Goal: Transaction & Acquisition: Book appointment/travel/reservation

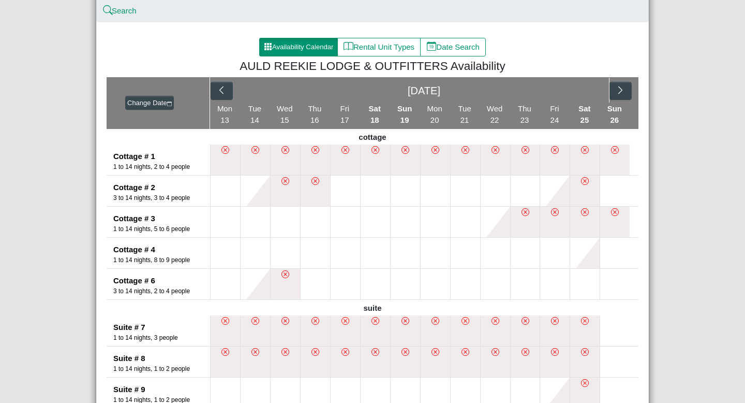
scroll to position [100, 0]
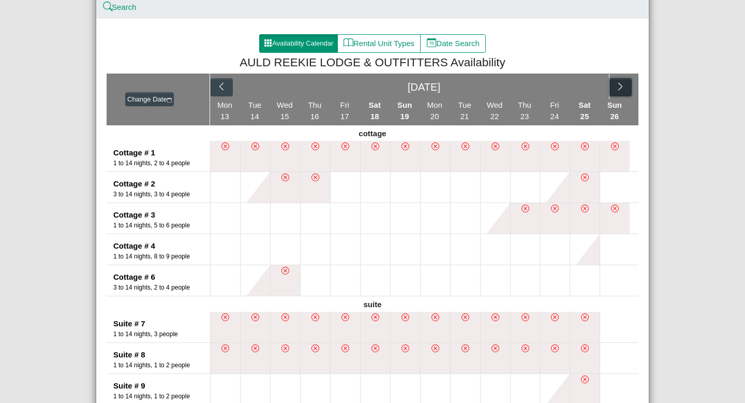
click at [618, 83] on icon "chevron right" at bounding box center [620, 86] width 4 height 8
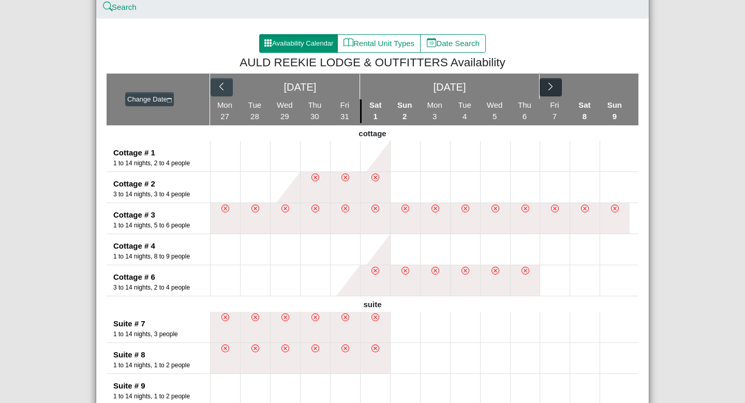
click at [618, 83] on div "[DATE] [DATE]" at bounding box center [424, 86] width 428 height 26
click at [550, 84] on icon "chevron right" at bounding box center [551, 86] width 4 height 8
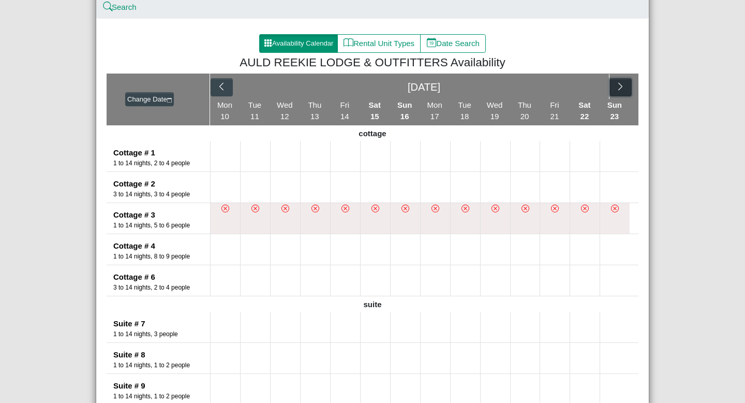
click at [620, 85] on icon "chevron right" at bounding box center [620, 86] width 4 height 8
click at [545, 91] on button "button" at bounding box center [551, 87] width 22 height 19
click at [627, 83] on button "button" at bounding box center [621, 87] width 22 height 19
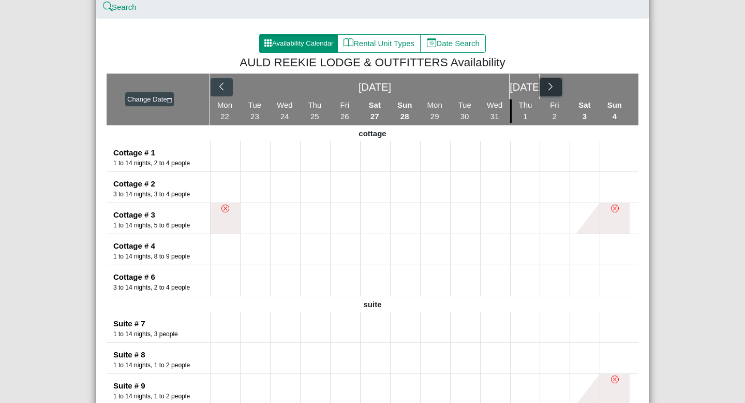
click at [550, 87] on icon "chevron right" at bounding box center [551, 87] width 10 height 10
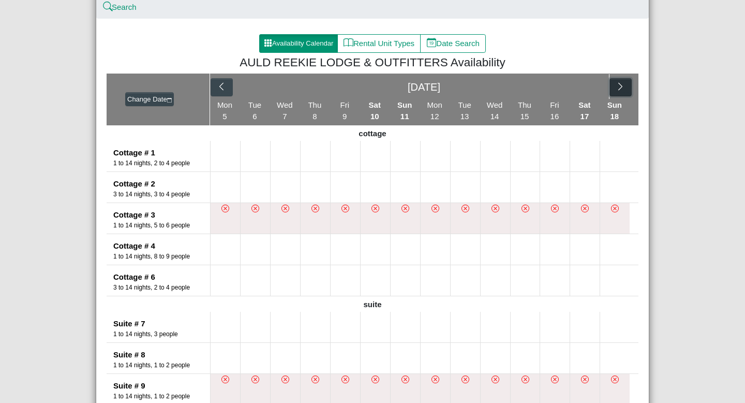
click at [616, 81] on button "button" at bounding box center [621, 87] width 22 height 19
click at [311, 116] on span "22" at bounding box center [314, 116] width 9 height 9
click at [318, 102] on li "Thu 22" at bounding box center [315, 111] width 30 height 24
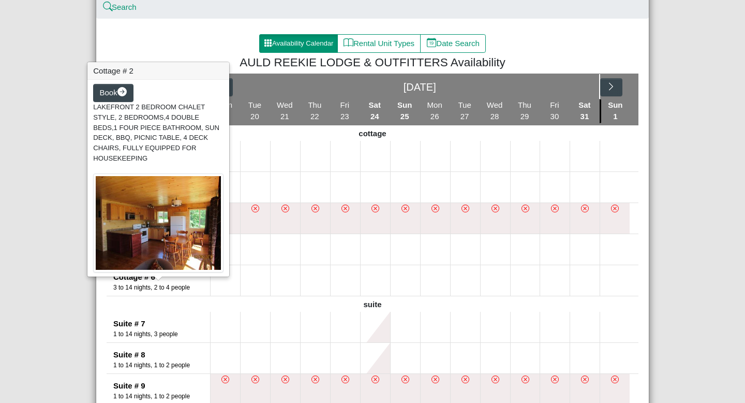
click at [162, 160] on div "Book LAKEFRONT 2 BEDROOM CHALET STYLE, 2 BEDROOMS,4 DOUBLE BEDS,1 FOUR PIECE BA…" at bounding box center [158, 178] width 142 height 197
click at [165, 156] on div "Book LAKEFRONT 2 BEDROOM CHALET STYLE, 2 BEDROOMS,4 DOUBLE BEDS,1 FOUR PIECE BA…" at bounding box center [158, 178] width 142 height 197
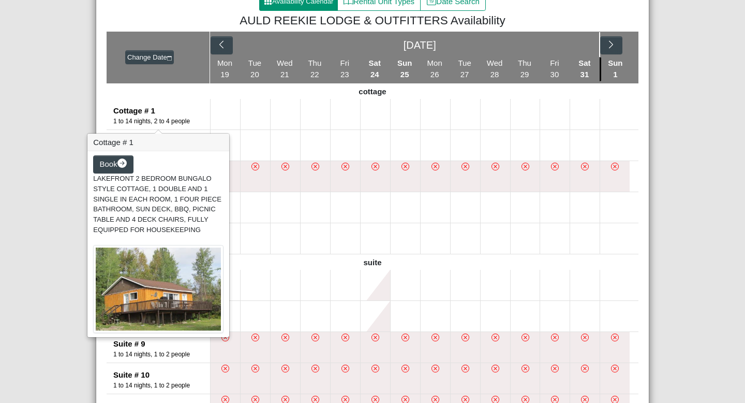
scroll to position [143, 0]
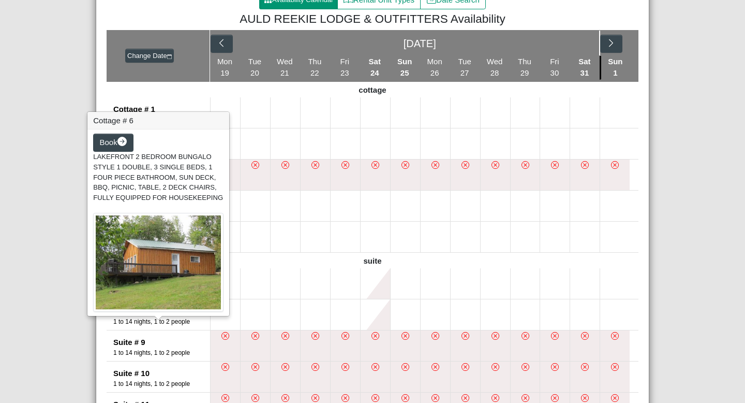
click at [126, 236] on img at bounding box center [158, 262] width 130 height 99
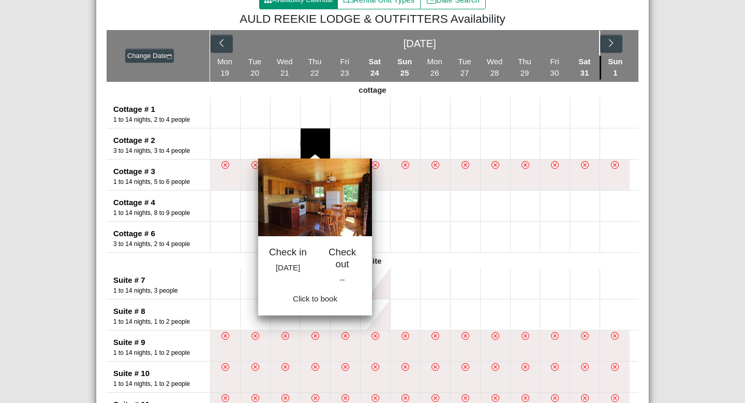
click at [323, 139] on button at bounding box center [315, 143] width 29 height 31
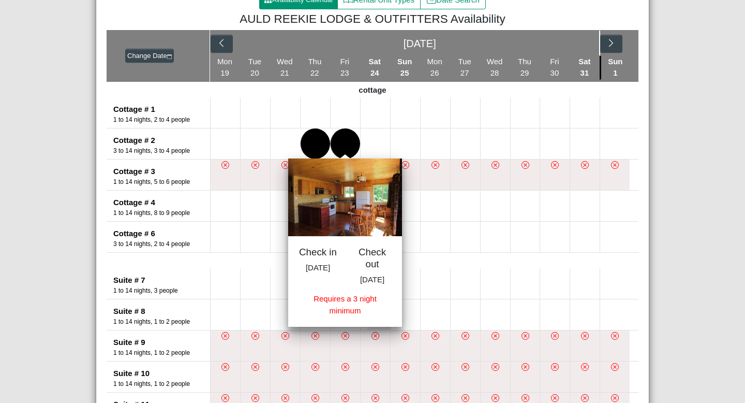
click at [352, 142] on button at bounding box center [345, 143] width 29 height 31
click at [373, 137] on button at bounding box center [375, 143] width 29 height 31
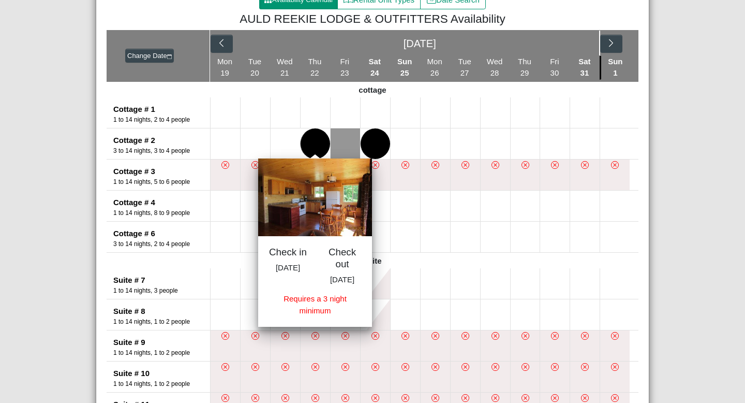
click at [321, 136] on button at bounding box center [315, 143] width 29 height 31
click at [343, 139] on button at bounding box center [345, 143] width 29 height 31
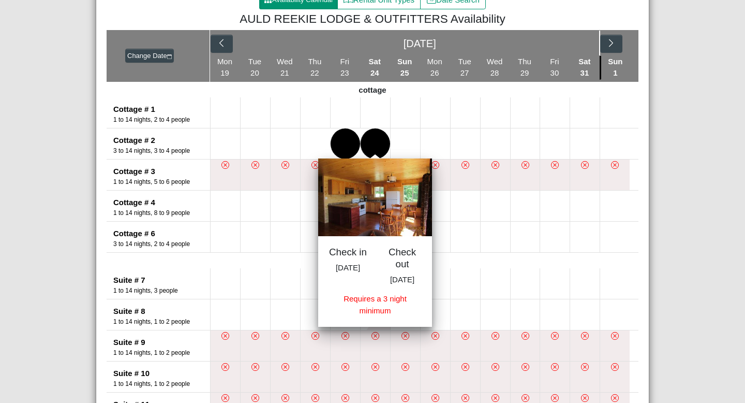
click at [371, 140] on button at bounding box center [375, 143] width 29 height 31
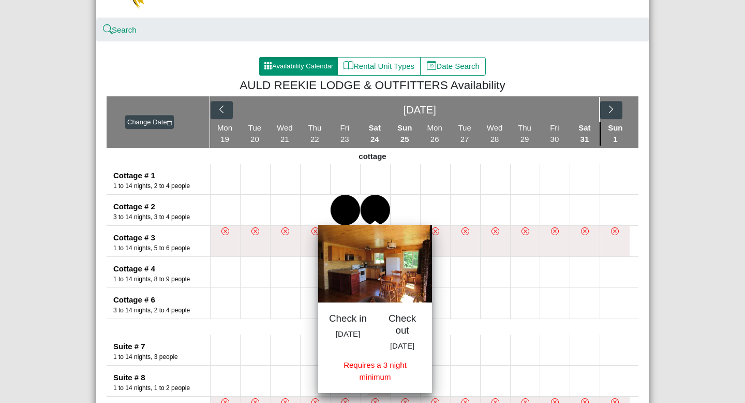
scroll to position [0, 0]
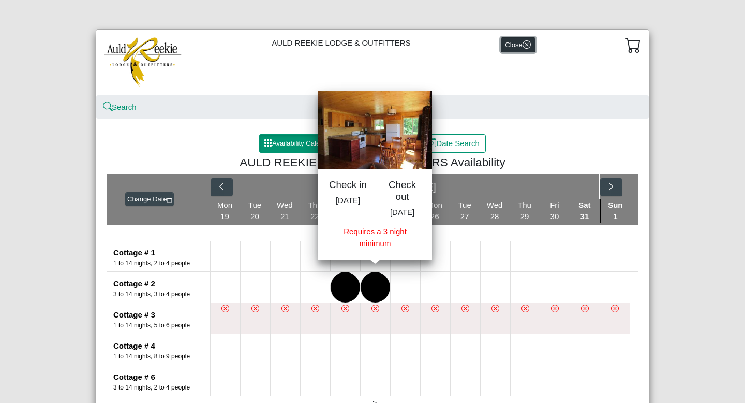
click at [517, 45] on button "Close" at bounding box center [518, 44] width 35 height 15
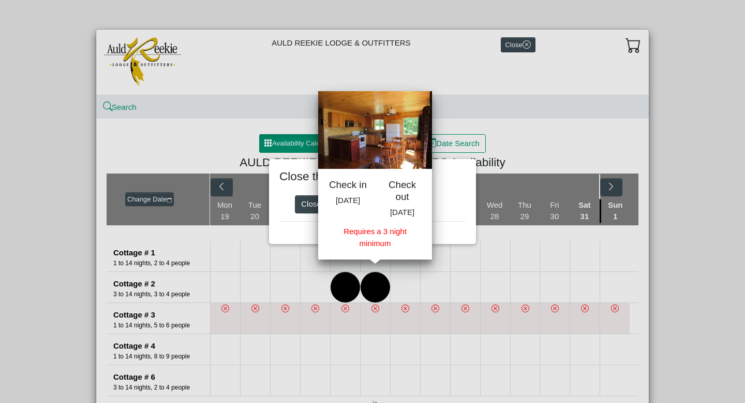
click at [394, 289] on div "Close the checkout? Close Stay" at bounding box center [372, 201] width 745 height 403
click at [318, 283] on div "Close the checkout? Close Stay" at bounding box center [372, 201] width 745 height 403
click at [380, 249] on div "Requires a 3 night minimum" at bounding box center [375, 237] width 93 height 23
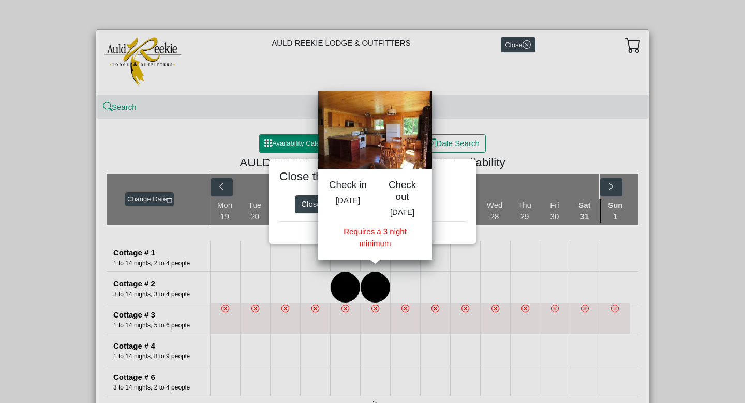
click at [534, 52] on div "Close the checkout? Close Stay" at bounding box center [372, 201] width 745 height 403
click at [515, 30] on div "Close the checkout? Close Stay" at bounding box center [372, 201] width 745 height 403
drag, startPoint x: 515, startPoint y: 32, endPoint x: 332, endPoint y: 245, distance: 280.8
click at [332, 244] on div "AULD REEKIE LODGE & OUTFITTERS Close Close the checkout? Close Stay Search Avai…" at bounding box center [373, 360] width 554 height 663
click at [298, 291] on div "Close the checkout? Close Stay" at bounding box center [372, 201] width 745 height 403
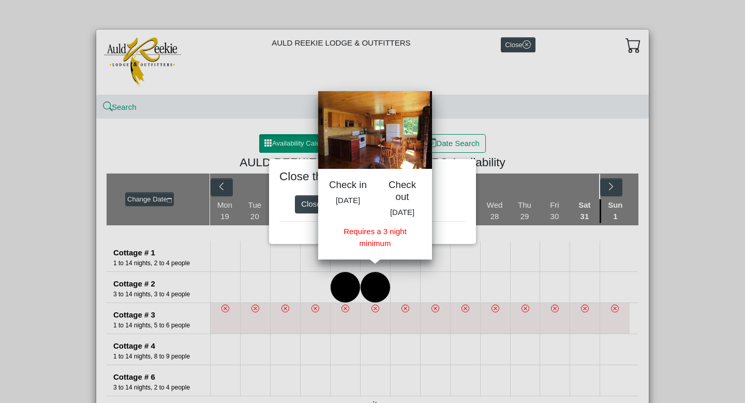
click at [319, 282] on div "Close the checkout? Close Stay" at bounding box center [372, 201] width 745 height 403
click at [309, 202] on button "Close" at bounding box center [316, 204] width 42 height 19
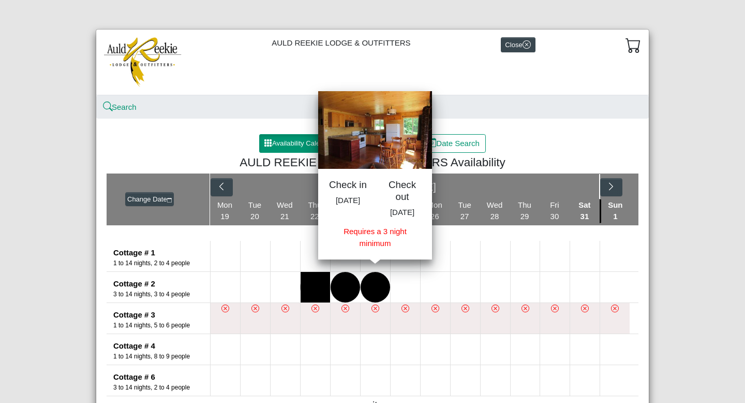
click at [306, 293] on button at bounding box center [315, 287] width 29 height 31
click at [306, 292] on button at bounding box center [315, 287] width 29 height 31
click at [383, 285] on button at bounding box center [375, 287] width 29 height 31
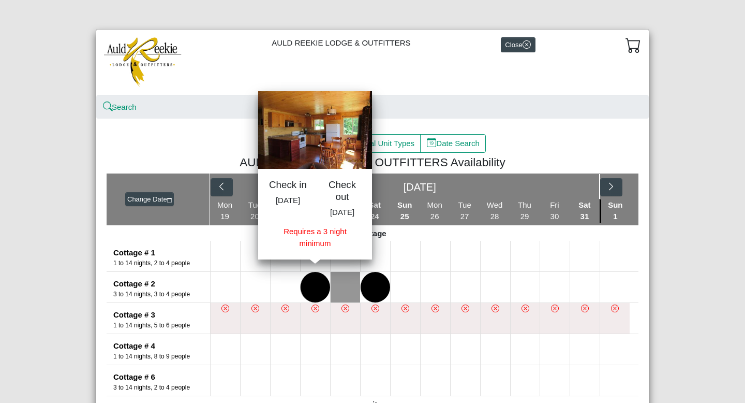
click at [313, 289] on button at bounding box center [315, 287] width 29 height 31
click at [401, 290] on button at bounding box center [405, 287] width 29 height 31
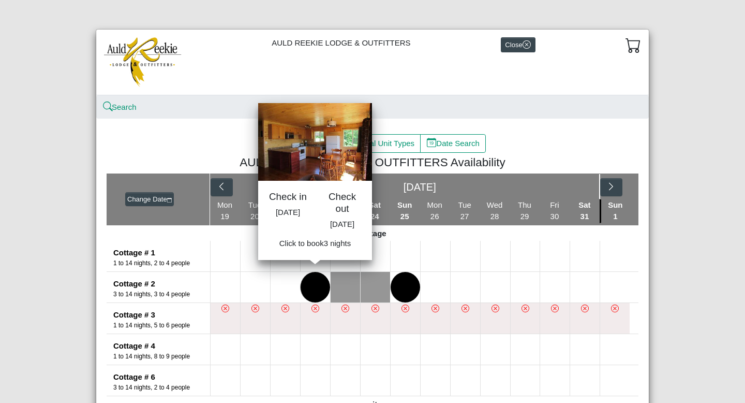
click at [306, 287] on button at bounding box center [315, 287] width 29 height 31
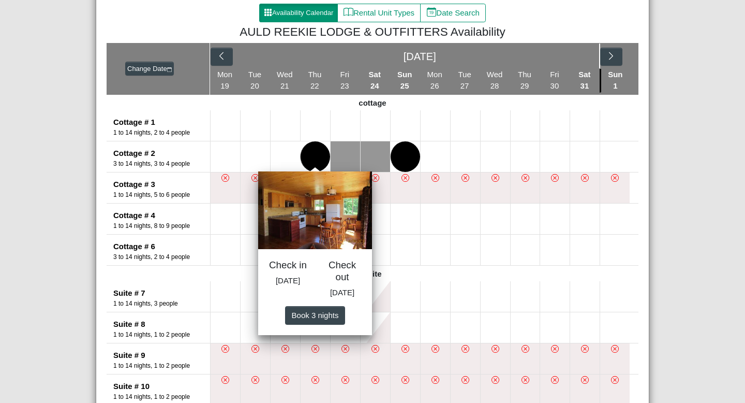
scroll to position [319, 0]
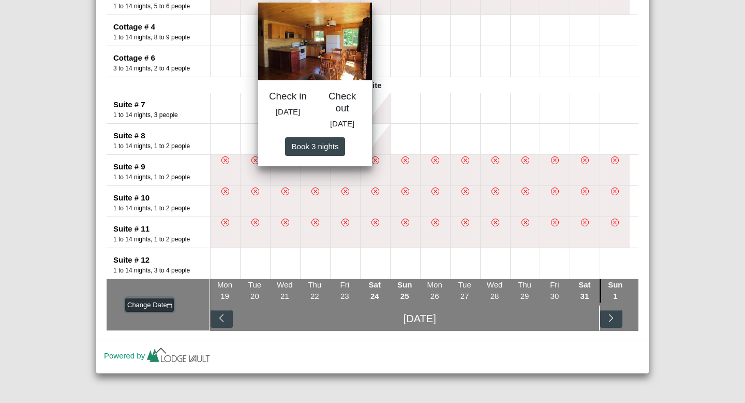
click at [158, 304] on button "Change Date" at bounding box center [149, 305] width 49 height 14
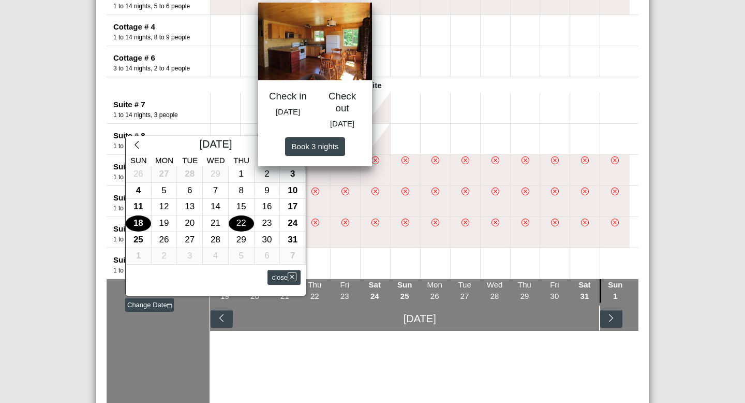
click at [238, 220] on div "22" at bounding box center [241, 223] width 25 height 16
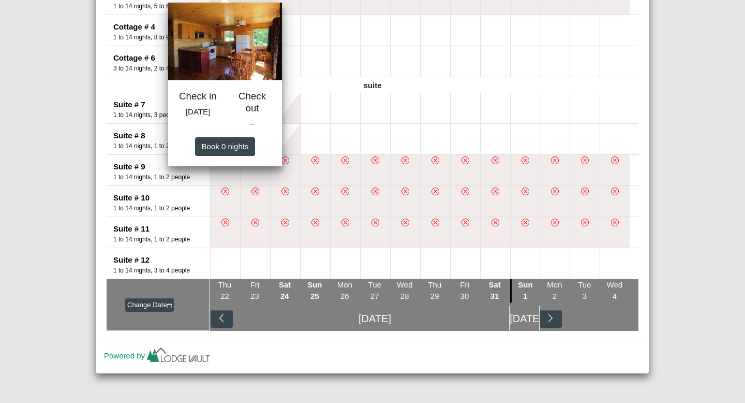
click at [253, 112] on h5 "Check out" at bounding box center [252, 102] width 39 height 23
click at [234, 141] on button "Book 0 night s" at bounding box center [225, 146] width 60 height 19
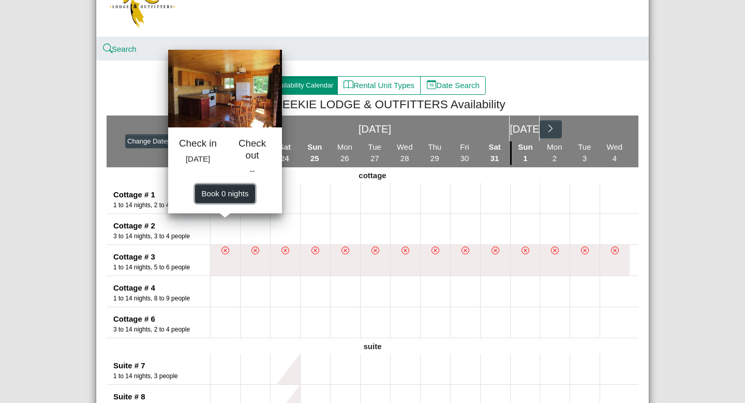
scroll to position [0, 0]
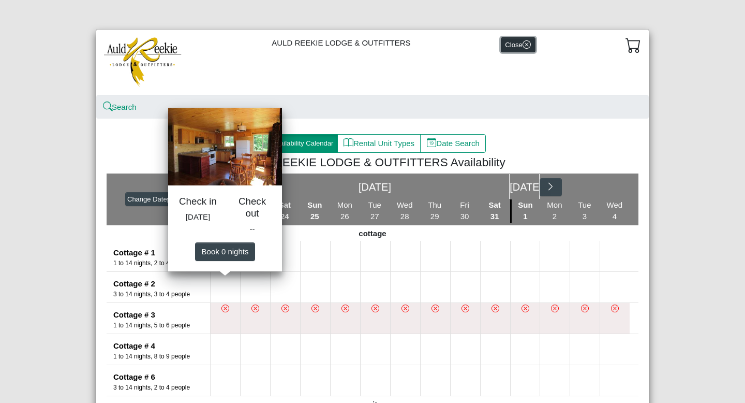
click at [523, 46] on icon "x circle" at bounding box center [527, 44] width 8 height 8
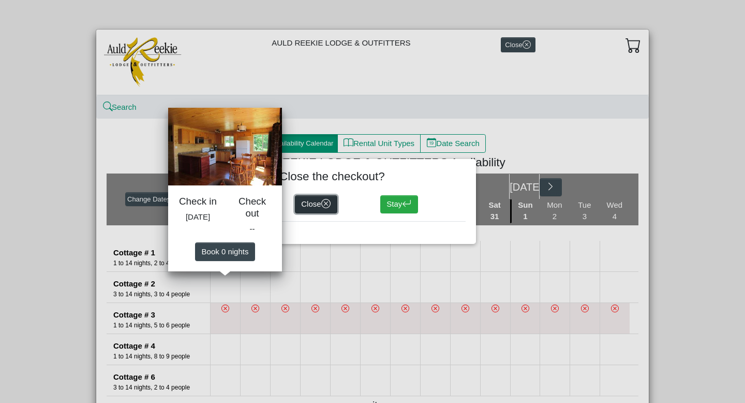
click at [327, 202] on icon "x circle" at bounding box center [326, 204] width 10 height 10
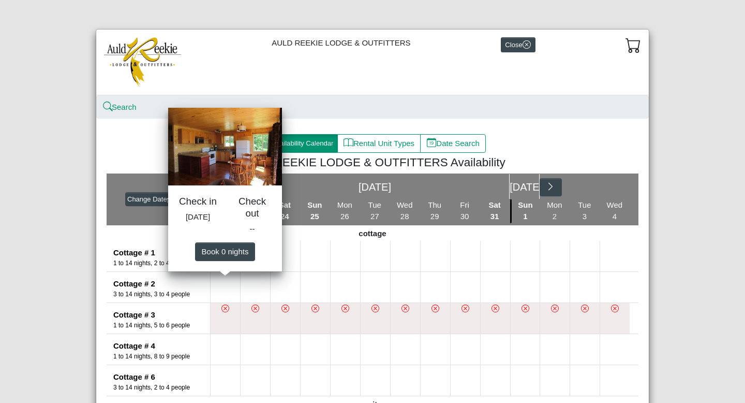
click at [252, 205] on h5 "Check out" at bounding box center [252, 207] width 39 height 23
click at [229, 256] on span "Book 0 night s" at bounding box center [225, 251] width 47 height 9
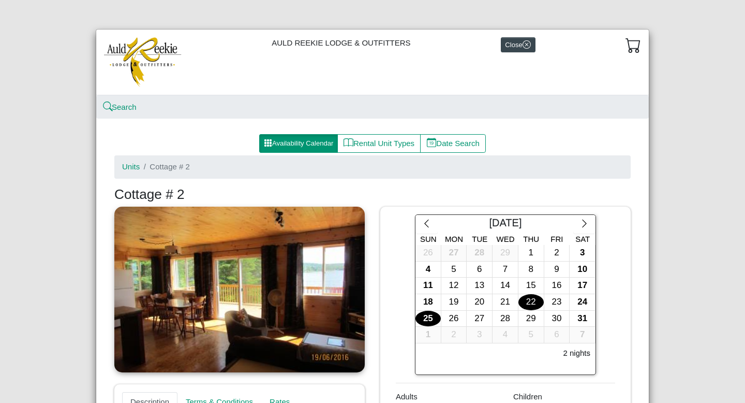
click at [428, 317] on div "25" at bounding box center [428, 318] width 25 height 16
click at [529, 303] on div "22" at bounding box center [531, 302] width 25 height 16
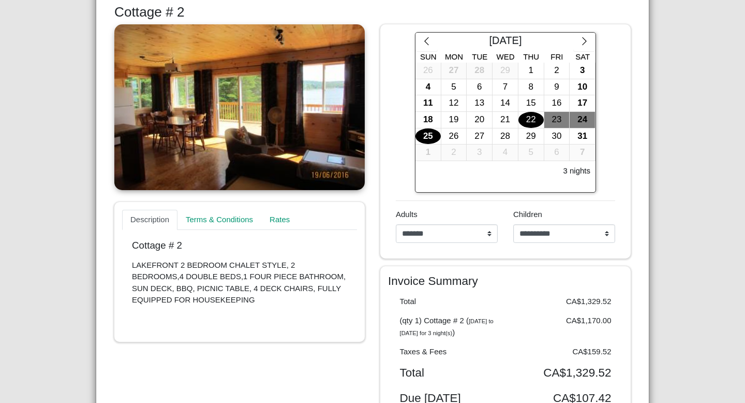
scroll to position [184, 0]
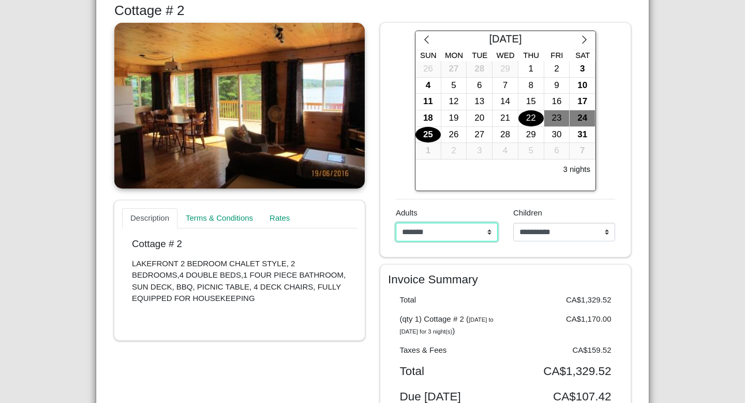
click at [487, 231] on select "**********" at bounding box center [447, 232] width 102 height 19
select select "*"
click at [396, 223] on select "**********" at bounding box center [447, 232] width 102 height 19
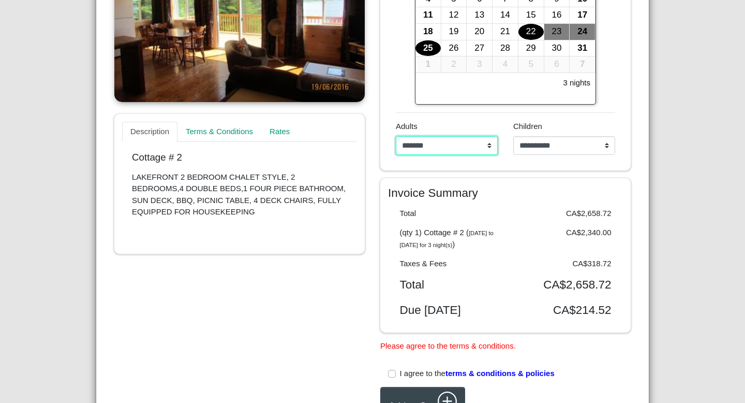
scroll to position [272, 0]
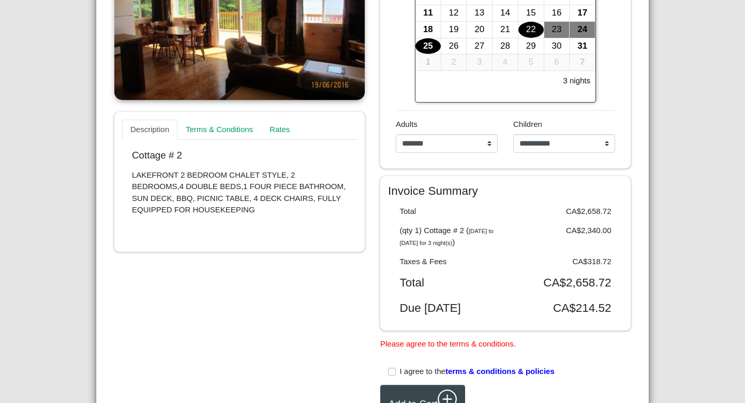
click at [400, 377] on label "I agree to the terms & conditions & policies" at bounding box center [477, 371] width 155 height 12
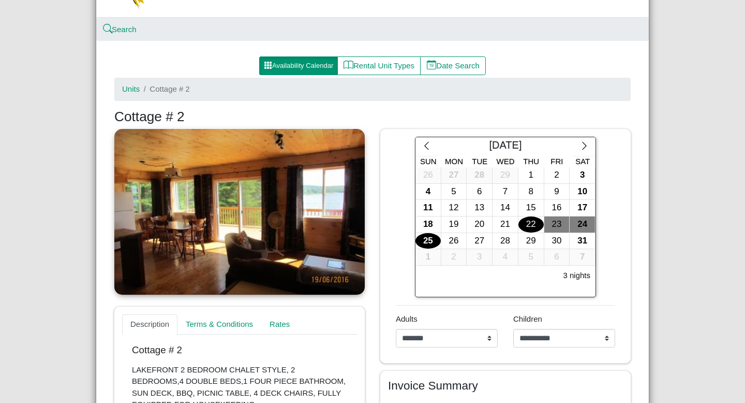
scroll to position [57, 0]
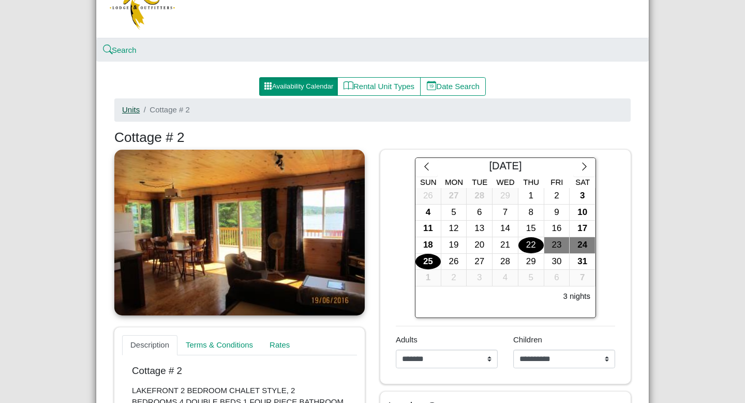
click at [137, 111] on link "Units" at bounding box center [131, 109] width 18 height 9
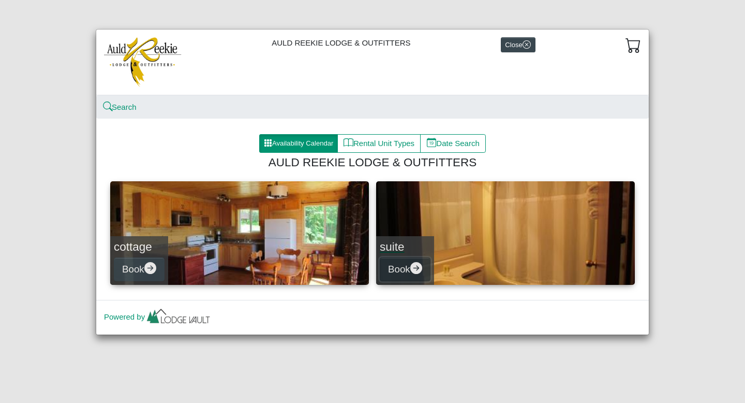
click at [406, 270] on button "Book" at bounding box center [405, 268] width 51 height 23
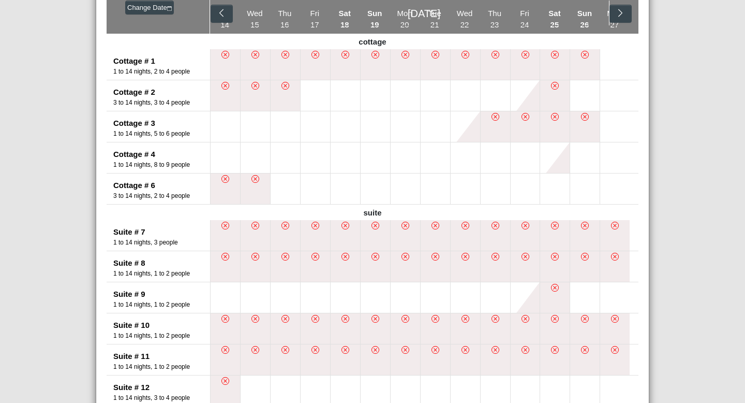
scroll to position [183, 0]
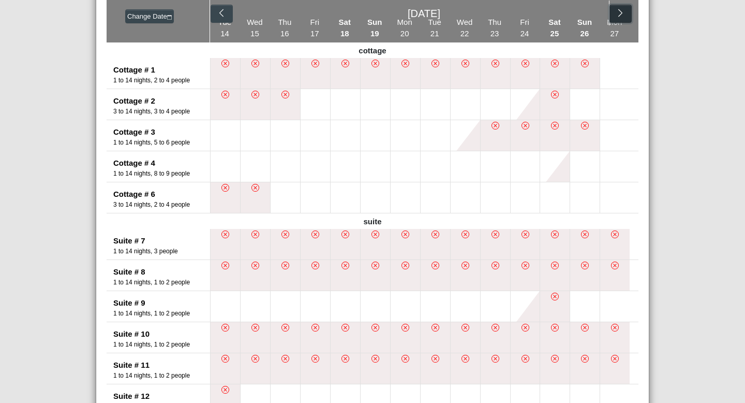
click at [618, 9] on icon "chevron right" at bounding box center [621, 13] width 10 height 10
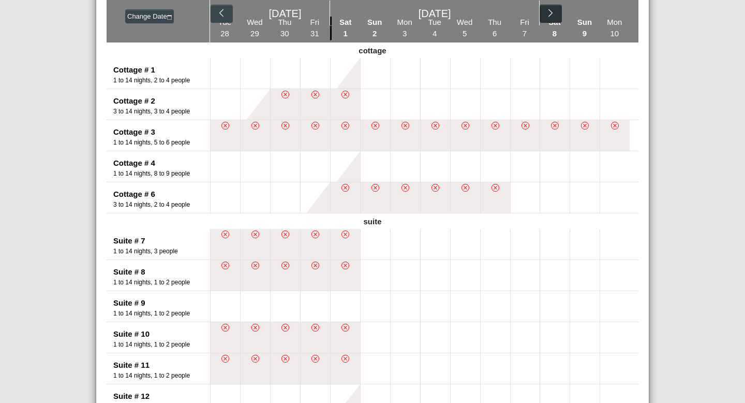
click at [618, 9] on div "[DATE] [DATE]" at bounding box center [424, 13] width 428 height 26
click at [146, 17] on button "Change Date" at bounding box center [149, 16] width 49 height 14
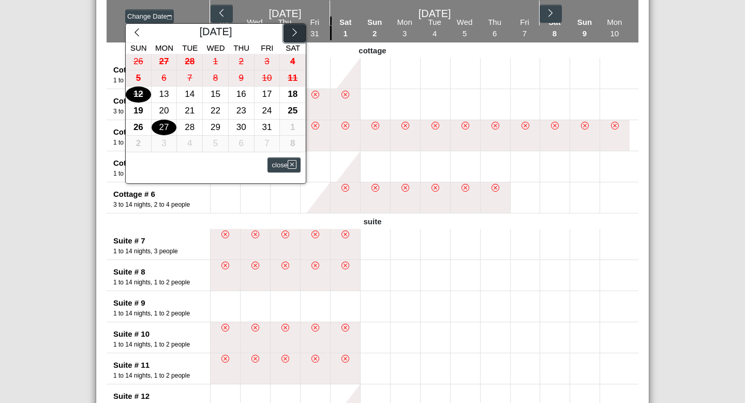
click at [295, 33] on icon "chevron right" at bounding box center [295, 32] width 10 height 10
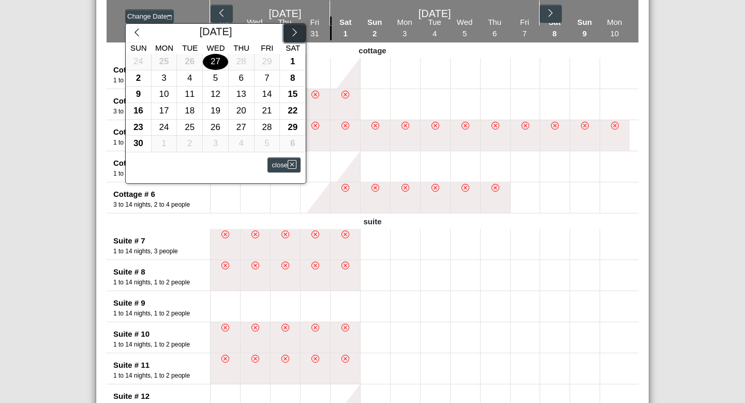
click at [295, 33] on icon "chevron right" at bounding box center [295, 32] width 10 height 10
click at [240, 110] on div "22" at bounding box center [241, 111] width 25 height 16
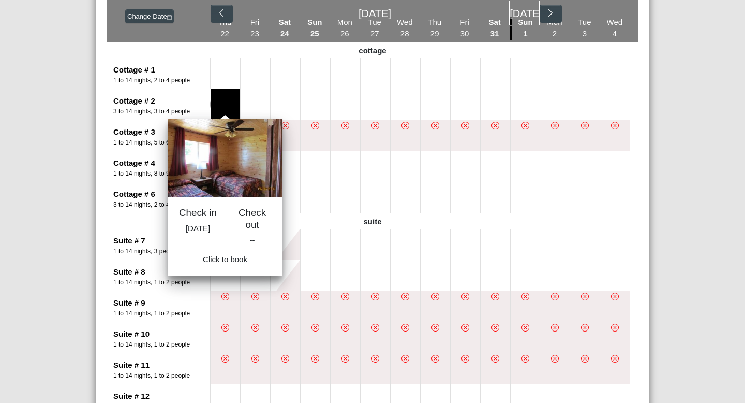
click at [230, 96] on button at bounding box center [225, 104] width 29 height 31
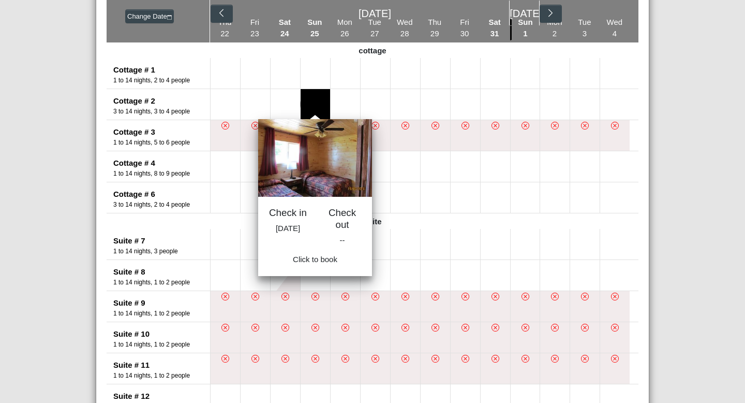
click at [310, 93] on button at bounding box center [315, 104] width 29 height 31
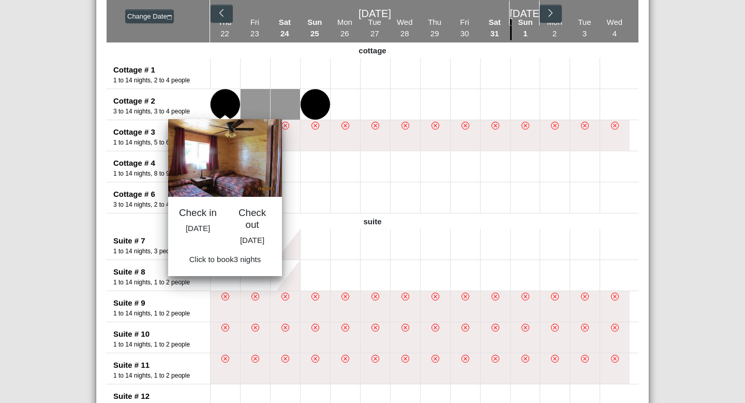
click at [223, 95] on button at bounding box center [225, 104] width 29 height 31
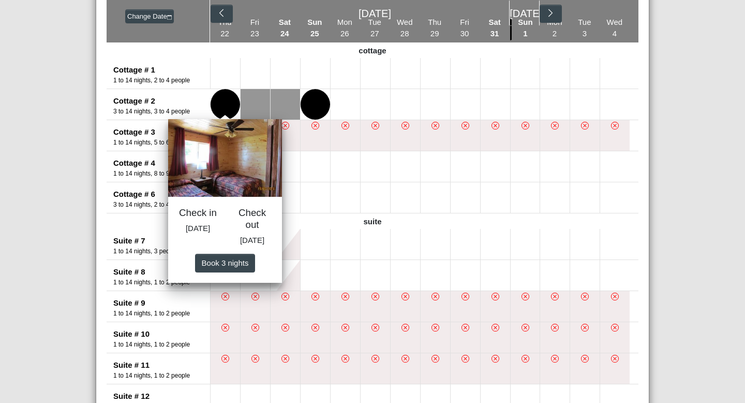
click at [253, 218] on h5 "Check out" at bounding box center [252, 218] width 39 height 23
click at [315, 103] on button at bounding box center [315, 104] width 29 height 31
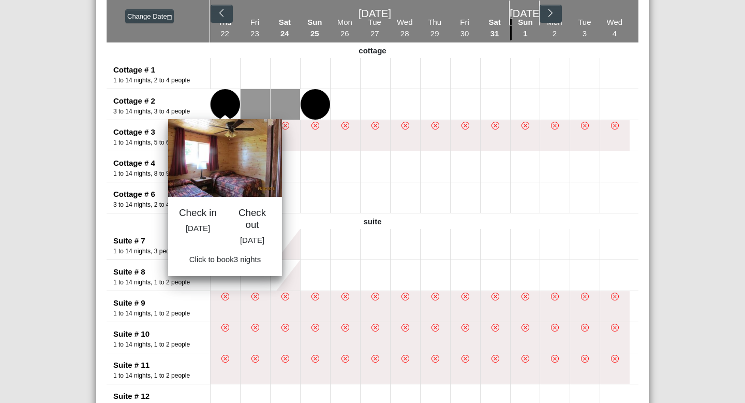
click at [216, 101] on button at bounding box center [225, 104] width 29 height 31
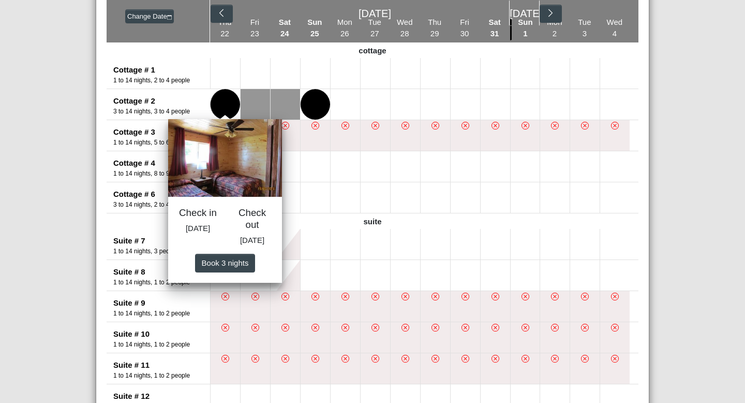
click at [216, 101] on button at bounding box center [225, 104] width 29 height 31
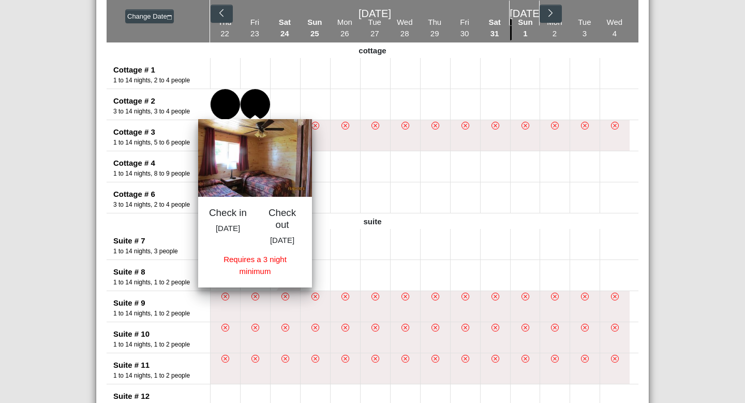
click at [251, 98] on button at bounding box center [255, 104] width 29 height 31
click at [283, 99] on button at bounding box center [285, 104] width 29 height 31
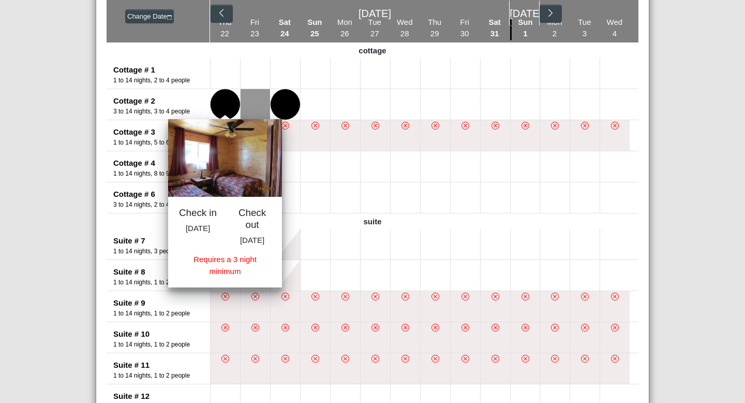
click at [227, 101] on button at bounding box center [225, 104] width 29 height 31
click at [244, 100] on button at bounding box center [255, 104] width 29 height 31
click at [215, 103] on button at bounding box center [225, 104] width 29 height 31
click at [313, 102] on button at bounding box center [315, 104] width 29 height 31
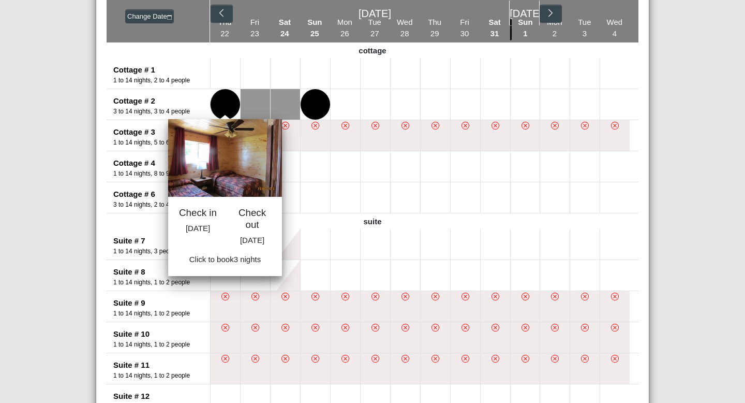
click at [223, 97] on button at bounding box center [225, 104] width 29 height 31
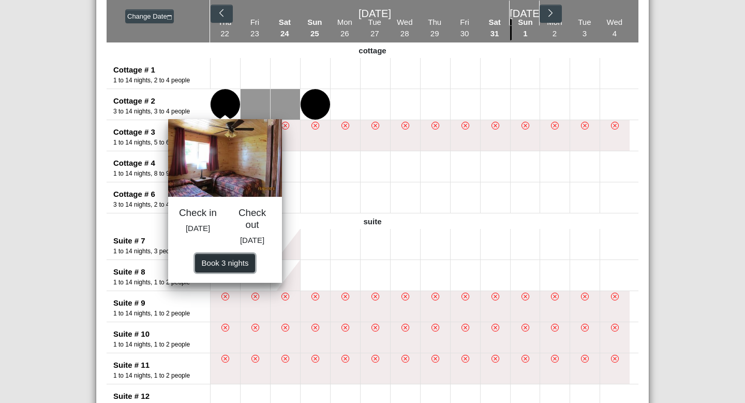
click at [239, 272] on button "Book 3 night s" at bounding box center [225, 263] width 60 height 19
click at [232, 267] on span "Book 3 night s" at bounding box center [225, 262] width 47 height 9
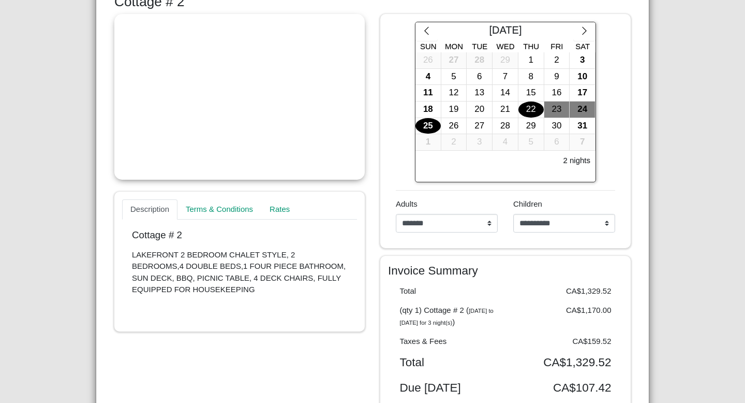
scroll to position [187, 0]
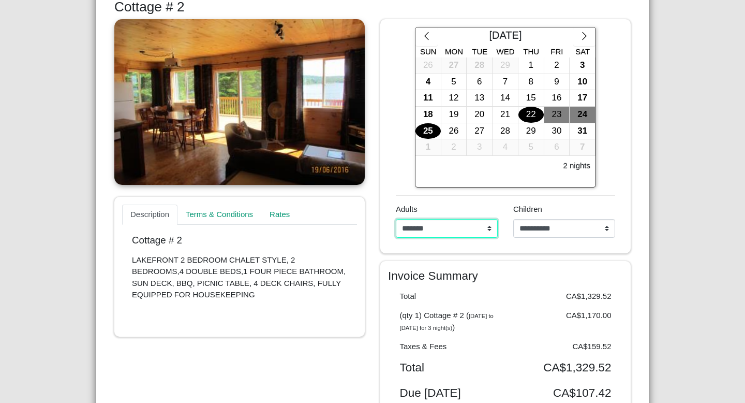
click at [492, 228] on select "**********" at bounding box center [447, 228] width 102 height 19
select select "*"
click at [396, 219] on select "**********" at bounding box center [447, 228] width 102 height 19
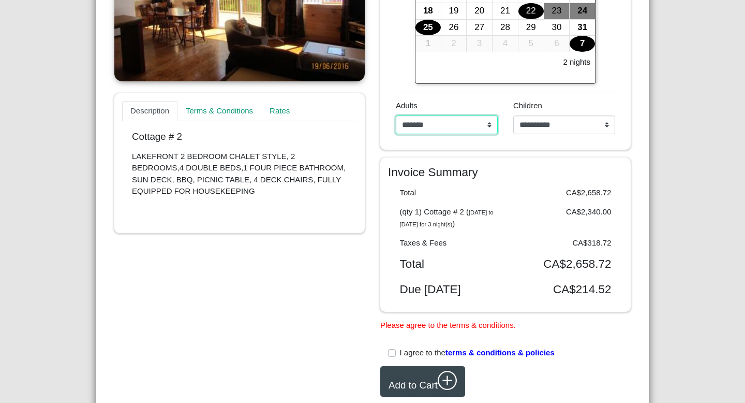
scroll to position [292, 0]
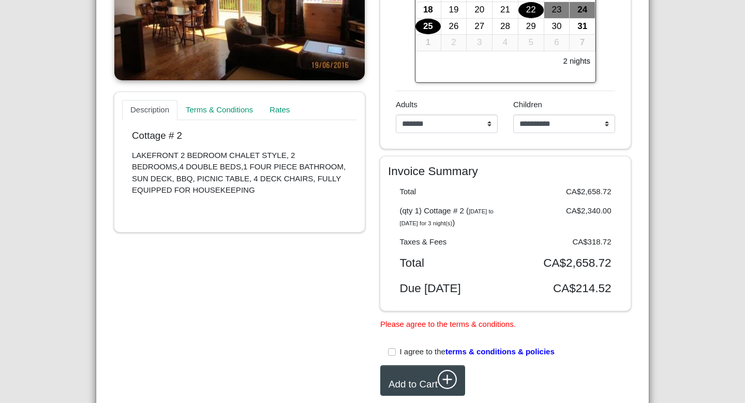
click at [400, 358] on label "I agree to the terms & conditions & policies" at bounding box center [477, 352] width 155 height 12
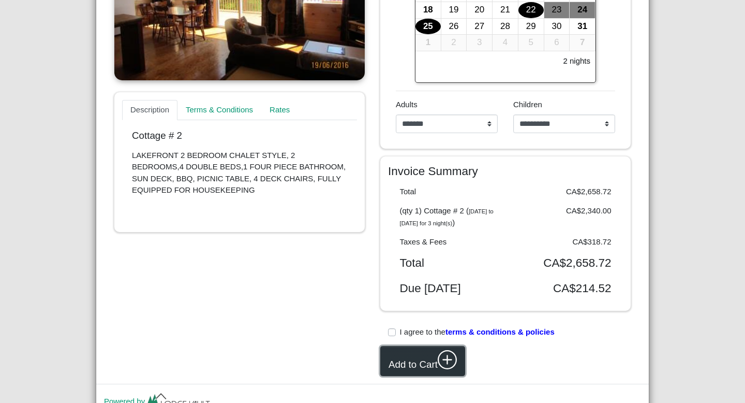
click at [413, 373] on button "Add to Cart" at bounding box center [422, 361] width 85 height 31
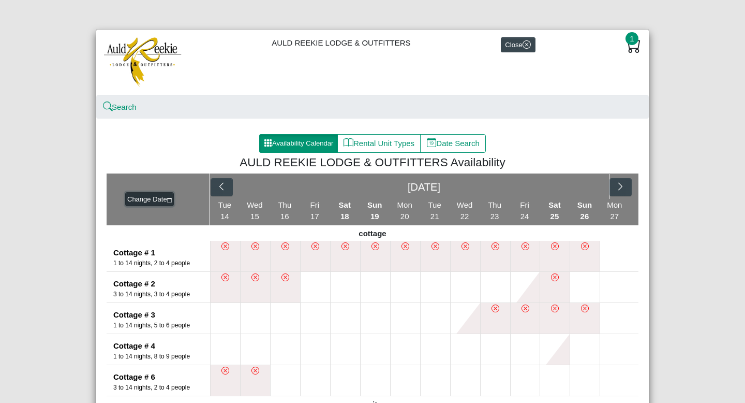
click at [149, 197] on button "Change Date" at bounding box center [149, 199] width 49 height 14
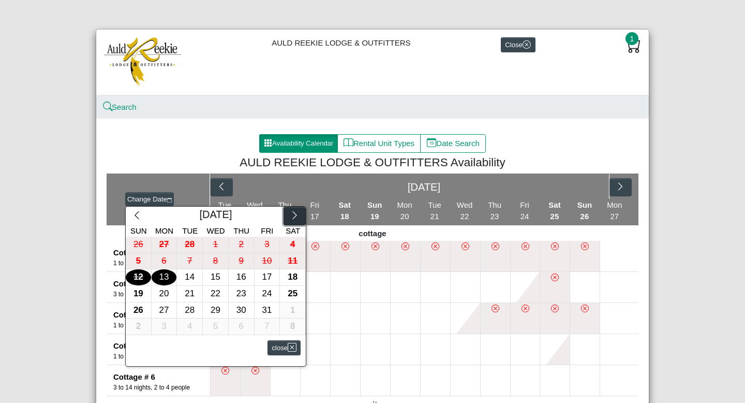
click at [293, 215] on icon "chevron right" at bounding box center [295, 215] width 10 height 10
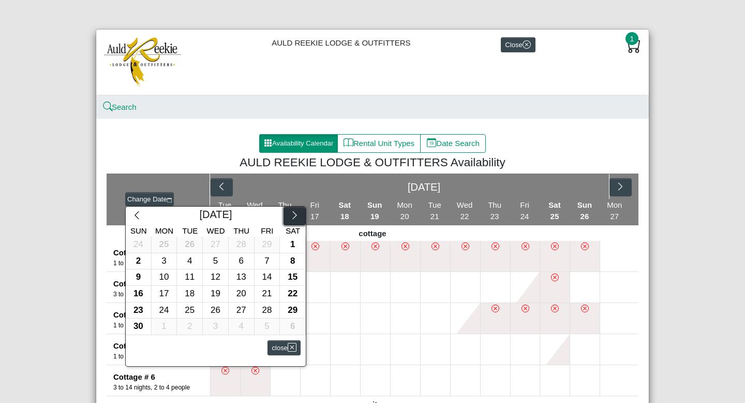
click at [293, 215] on icon "chevron right" at bounding box center [295, 215] width 10 height 10
click at [358, 68] on div at bounding box center [372, 201] width 745 height 403
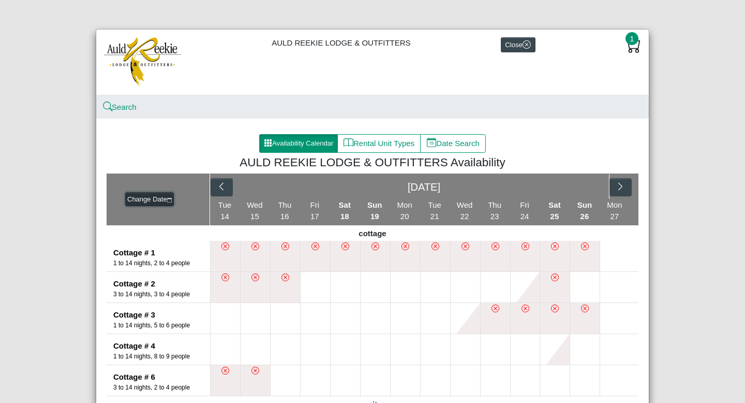
click at [159, 202] on button "Change Date" at bounding box center [149, 199] width 49 height 14
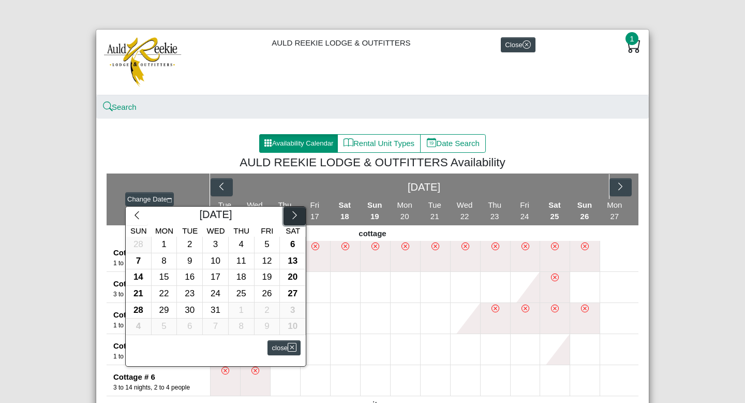
click at [292, 216] on icon "chevron right" at bounding box center [295, 215] width 10 height 10
click at [239, 289] on div "22" at bounding box center [241, 294] width 25 height 16
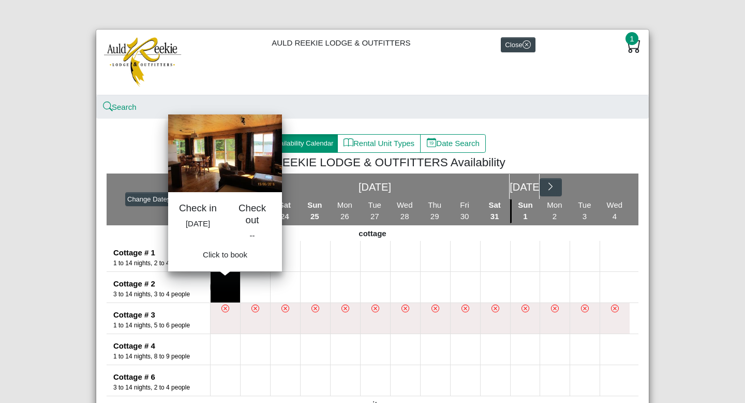
click at [224, 282] on button at bounding box center [225, 287] width 29 height 31
click at [226, 290] on button at bounding box center [225, 287] width 29 height 31
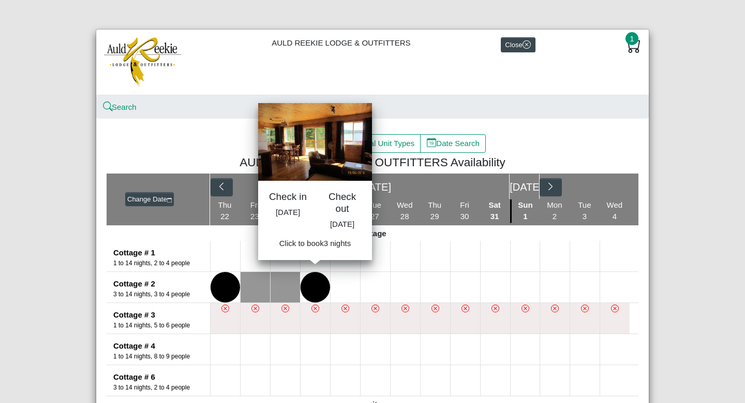
click at [305, 294] on button at bounding box center [315, 287] width 29 height 31
click at [309, 251] on span "Book 3 night s" at bounding box center [315, 246] width 47 height 9
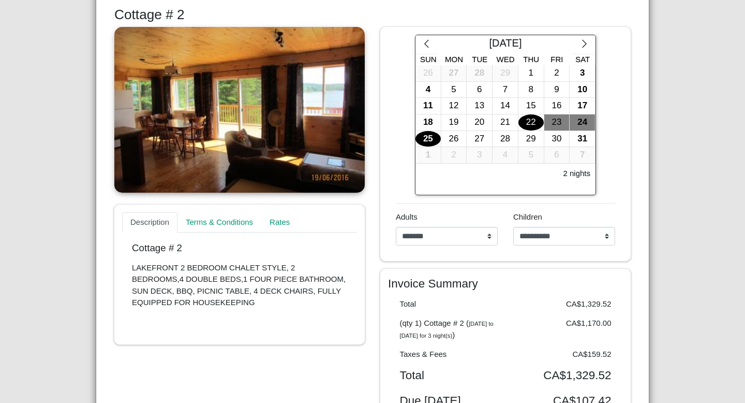
scroll to position [182, 0]
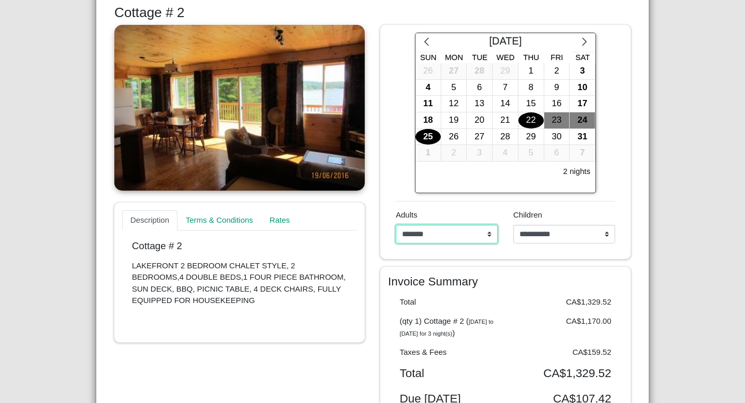
click at [491, 234] on select "**********" at bounding box center [447, 234] width 102 height 19
select select "*"
click at [396, 225] on select "**********" at bounding box center [447, 234] width 102 height 19
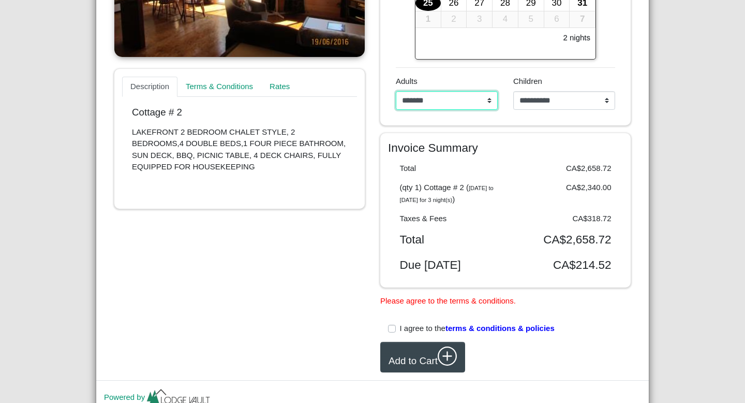
scroll to position [316, 0]
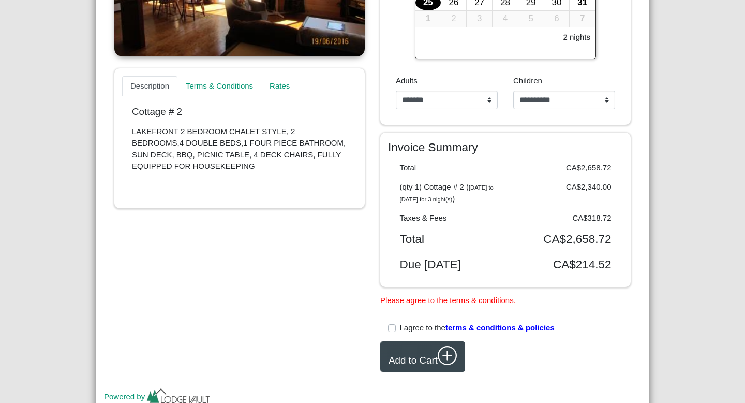
click at [400, 334] on label "I agree to the terms & conditions & policies" at bounding box center [477, 328] width 155 height 12
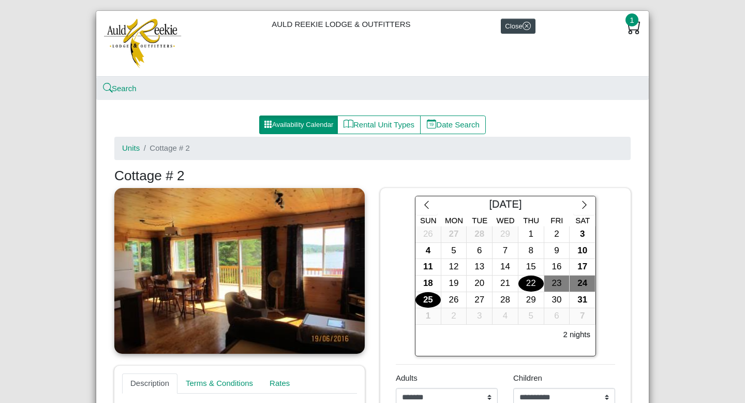
scroll to position [0, 0]
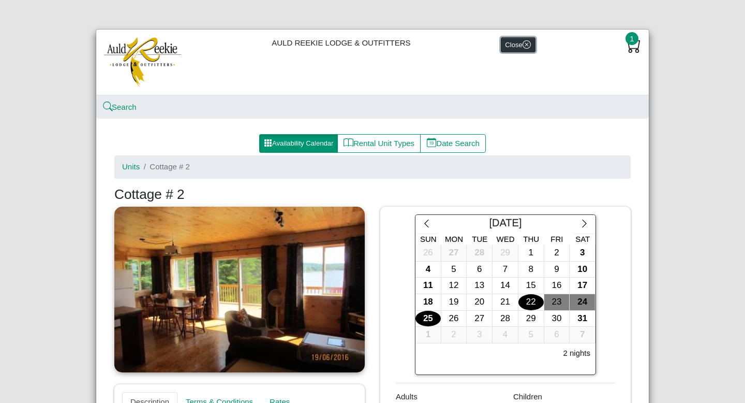
click at [526, 40] on button "Close" at bounding box center [518, 44] width 35 height 15
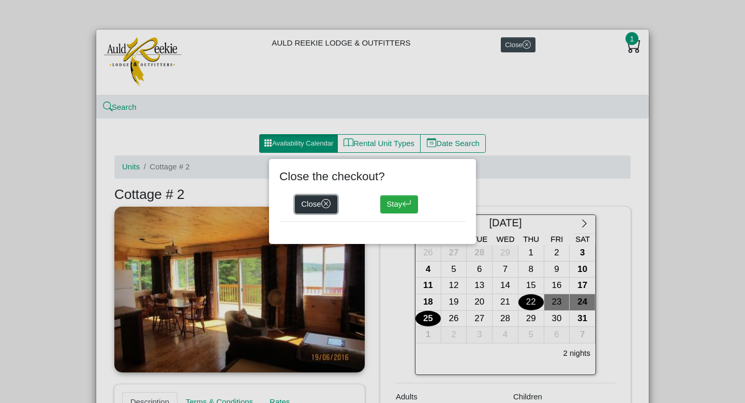
click at [307, 202] on button "Close" at bounding box center [316, 204] width 42 height 19
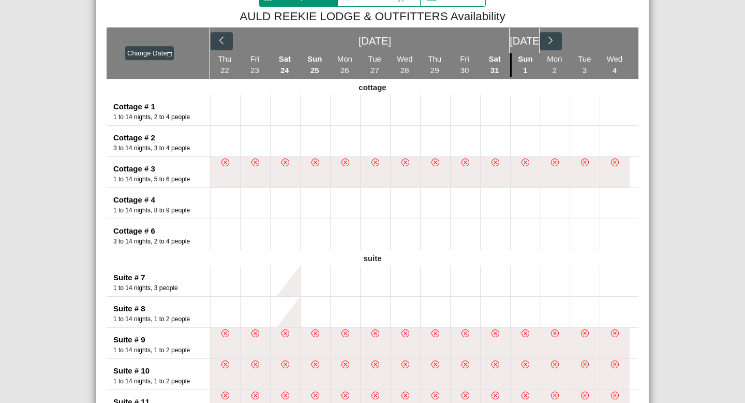
scroll to position [147, 0]
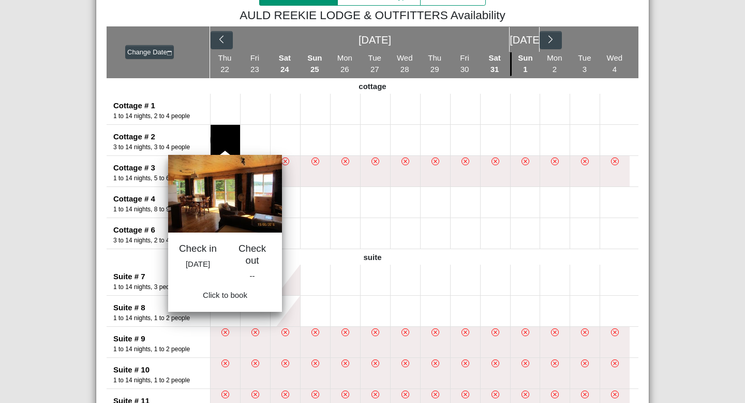
click at [228, 138] on button at bounding box center [225, 140] width 29 height 31
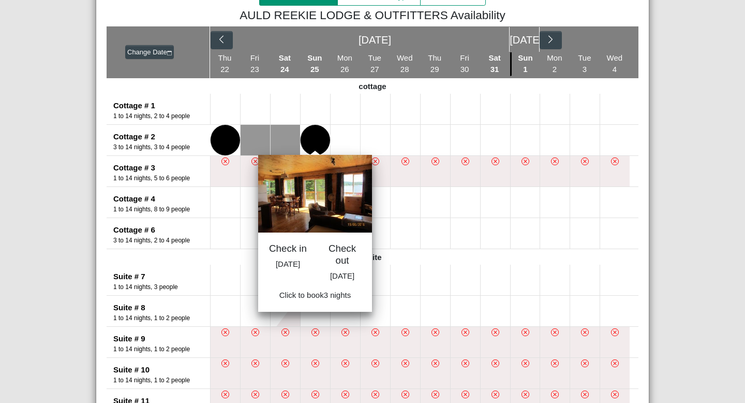
click at [319, 139] on button at bounding box center [315, 140] width 29 height 31
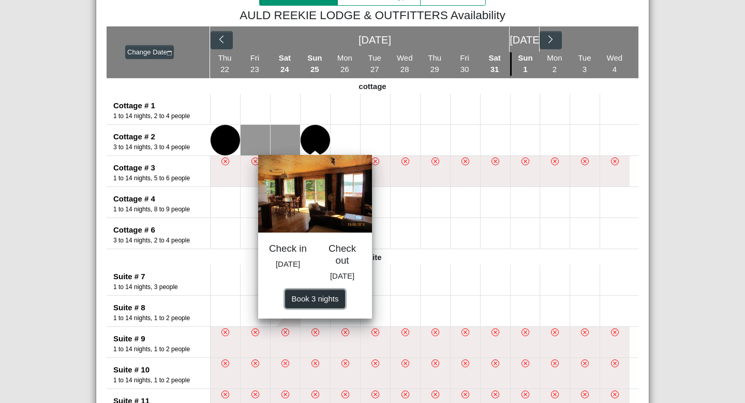
click at [313, 303] on span "Book 3 night s" at bounding box center [315, 298] width 47 height 9
select select "*"
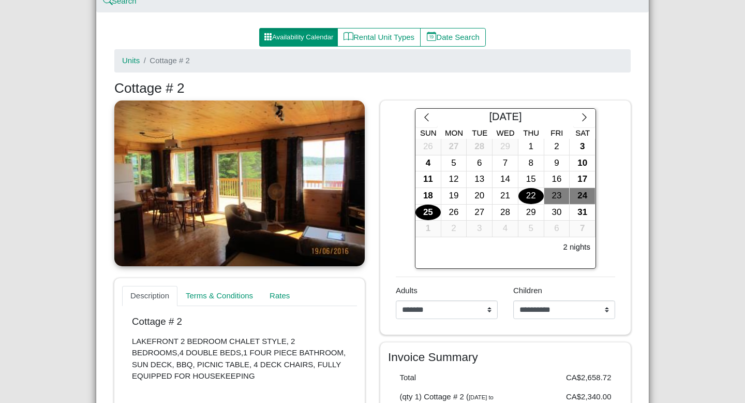
scroll to position [97, 0]
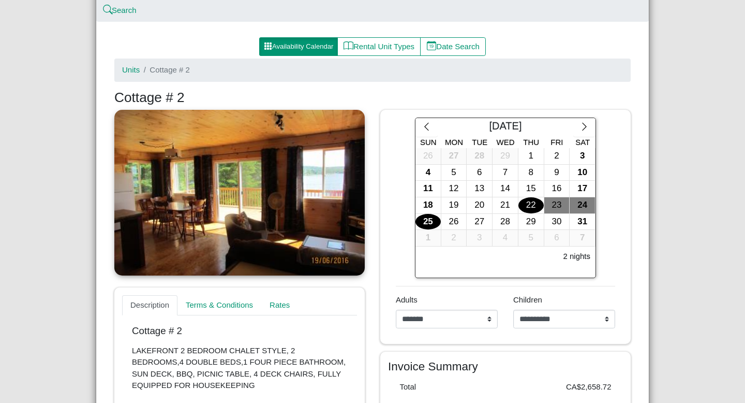
click at [267, 169] on link at bounding box center [239, 193] width 250 height 166
click at [126, 67] on link "Units" at bounding box center [131, 69] width 18 height 9
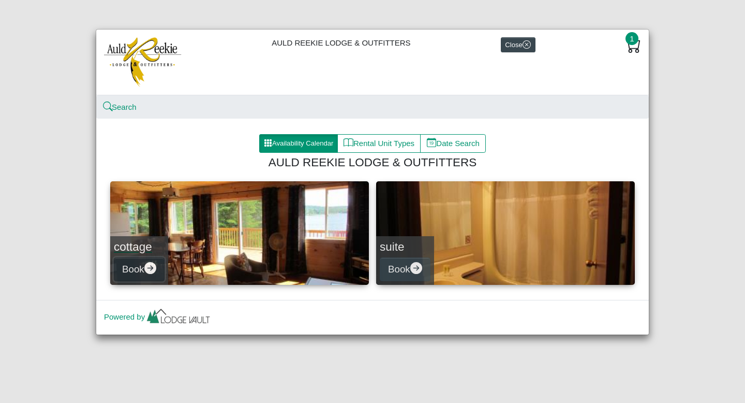
click at [152, 263] on icon "arrow right circle fill" at bounding box center [150, 268] width 12 height 12
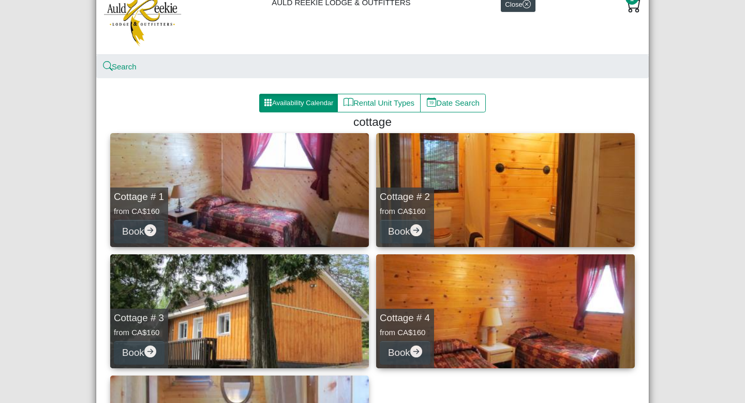
scroll to position [50, 0]
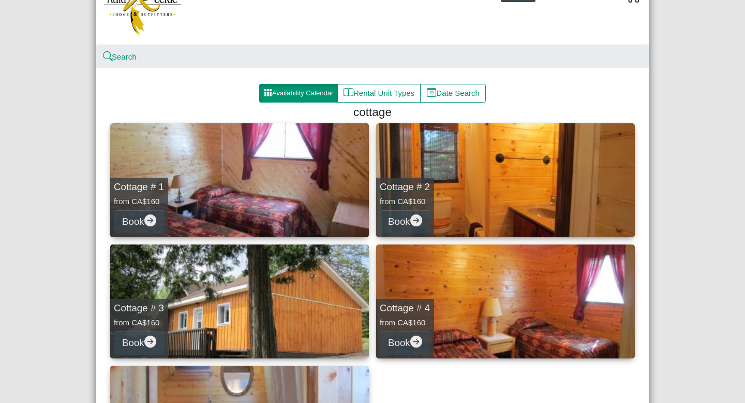
click at [466, 196] on link "Cottage # 2 from CA$160 Book" at bounding box center [505, 180] width 259 height 114
select select "*"
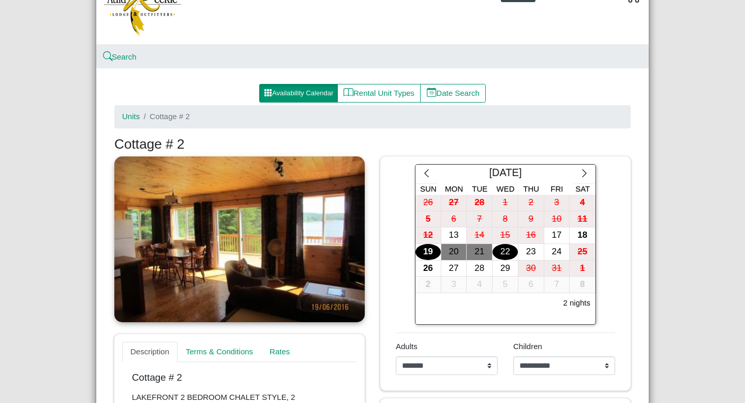
click at [359, 245] on link at bounding box center [239, 239] width 250 height 166
click at [362, 235] on link at bounding box center [239, 239] width 250 height 166
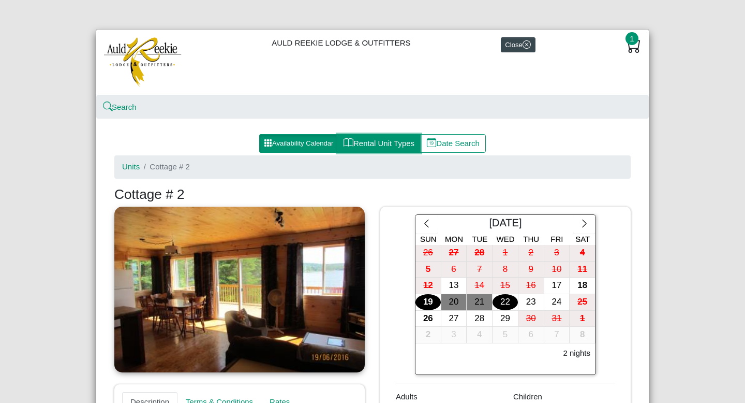
click at [373, 141] on button "Rental Unit Types" at bounding box center [378, 143] width 83 height 19
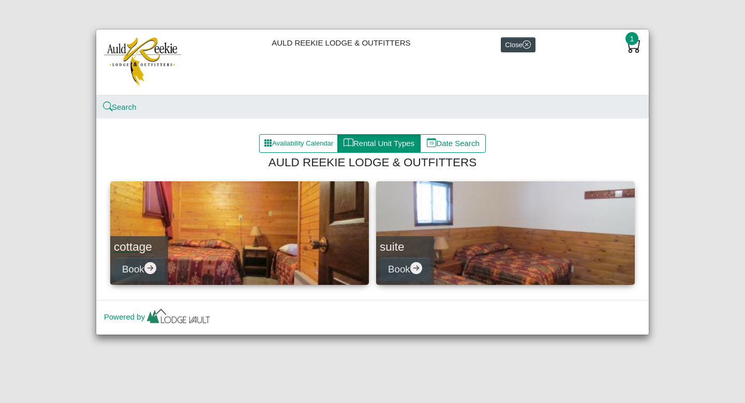
click at [136, 249] on h4 "cottage" at bounding box center [139, 247] width 51 height 14
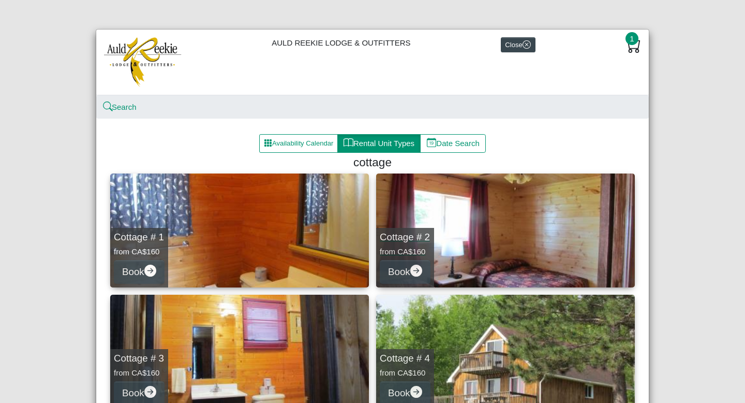
click at [482, 247] on link "Cottage # 2 from CA$160 Book" at bounding box center [505, 230] width 259 height 114
select select "*"
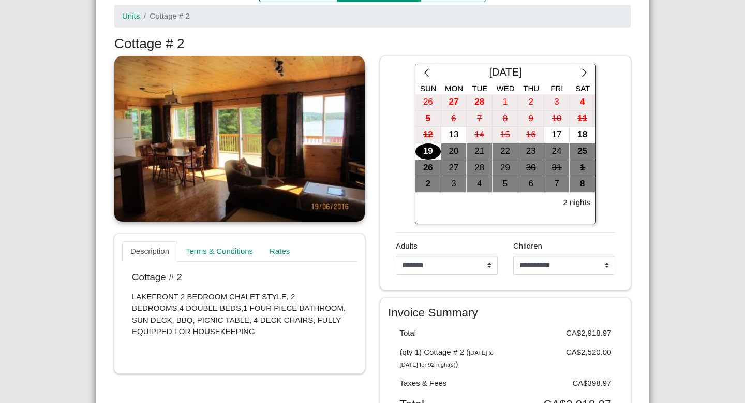
scroll to position [150, 0]
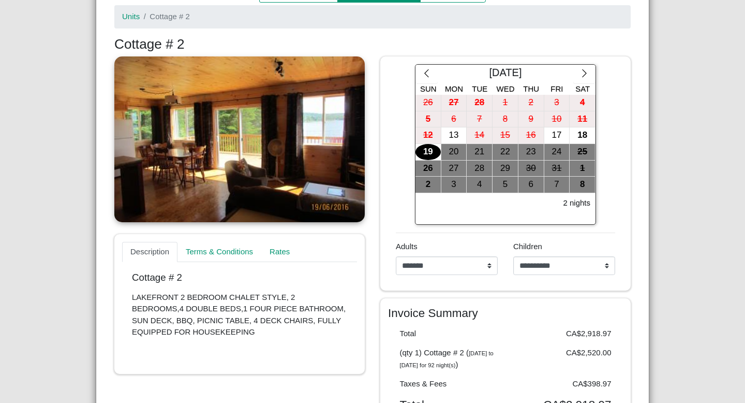
click at [342, 148] on link at bounding box center [239, 139] width 250 height 166
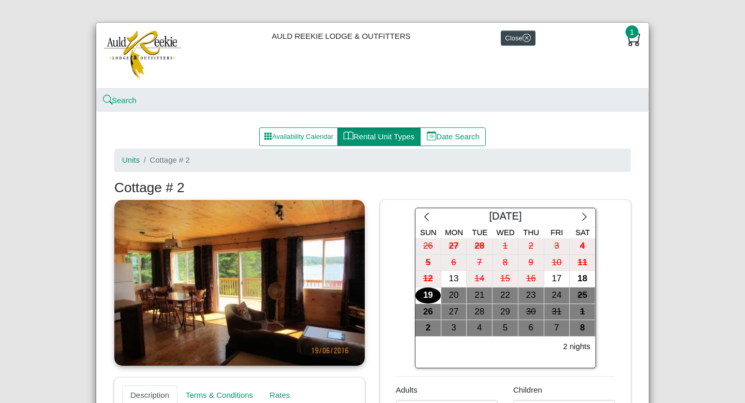
scroll to position [0, 0]
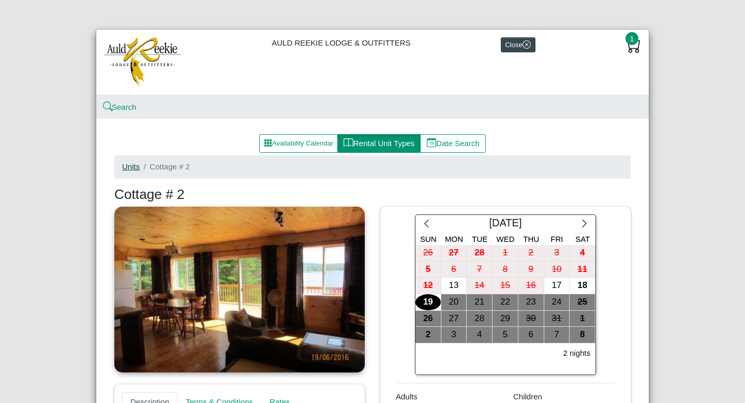
click at [136, 169] on link "Units" at bounding box center [131, 166] width 18 height 9
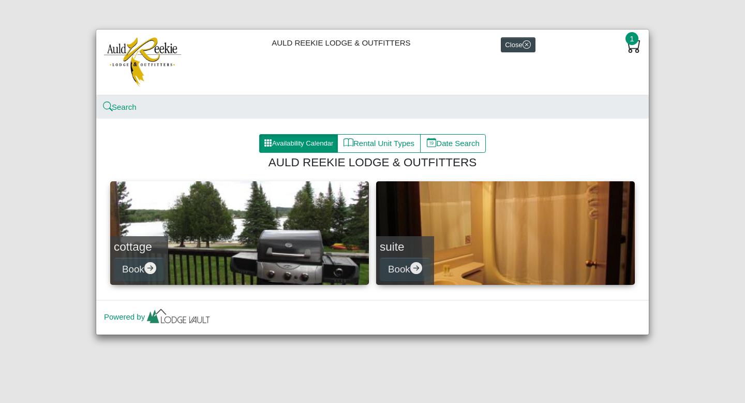
click at [144, 51] on img at bounding box center [143, 62] width 78 height 50
click at [337, 43] on div "AULD REEKIE LODGE & OUTFITTERS Close 1" at bounding box center [372, 62] width 553 height 66
click at [505, 44] on button "Close" at bounding box center [518, 44] width 35 height 15
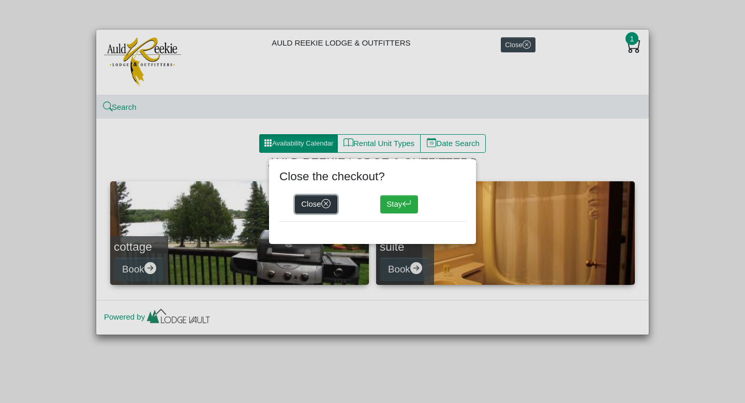
click at [305, 202] on button "Close" at bounding box center [316, 204] width 42 height 19
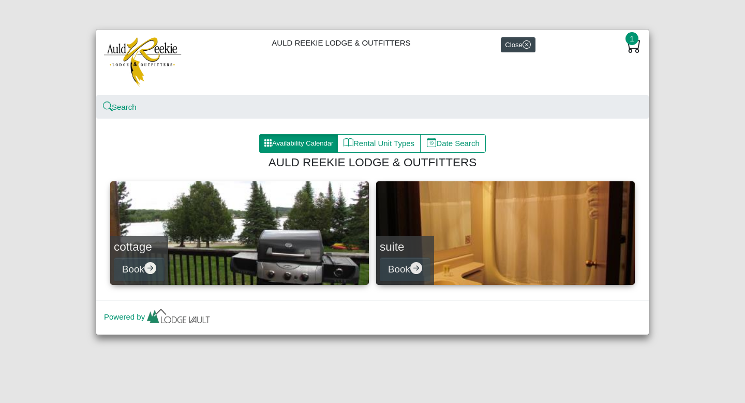
select select "*"
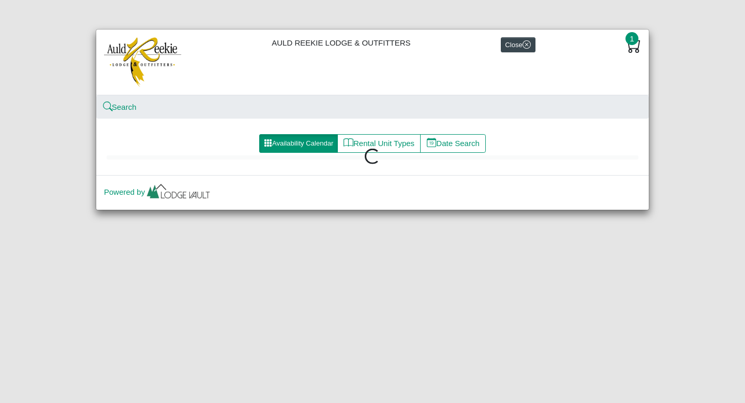
select select "*"
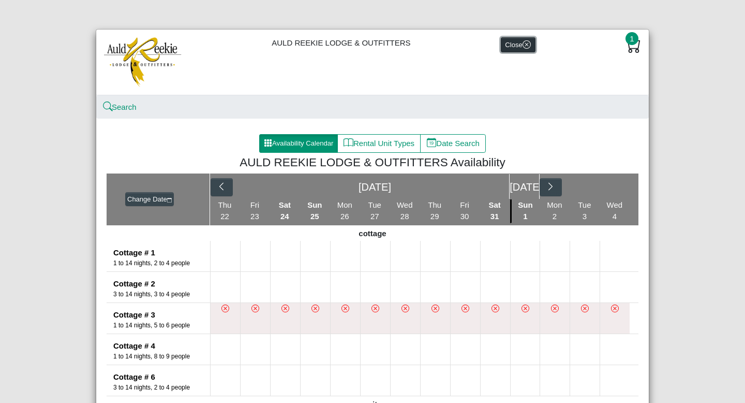
click at [508, 45] on button "Close" at bounding box center [518, 44] width 35 height 15
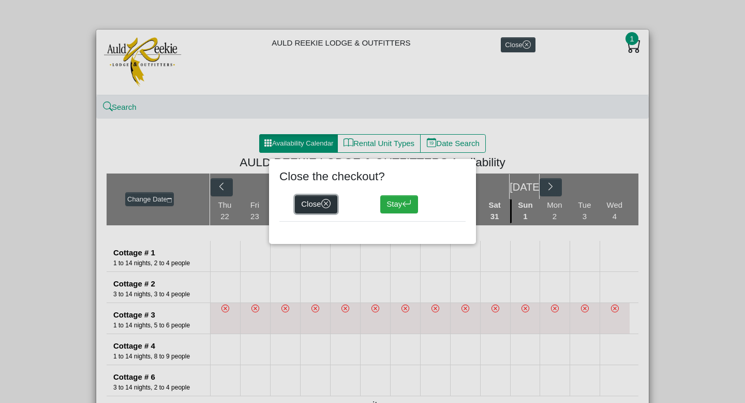
click at [307, 201] on button "Close" at bounding box center [316, 204] width 42 height 19
